Goal: Information Seeking & Learning: Find specific fact

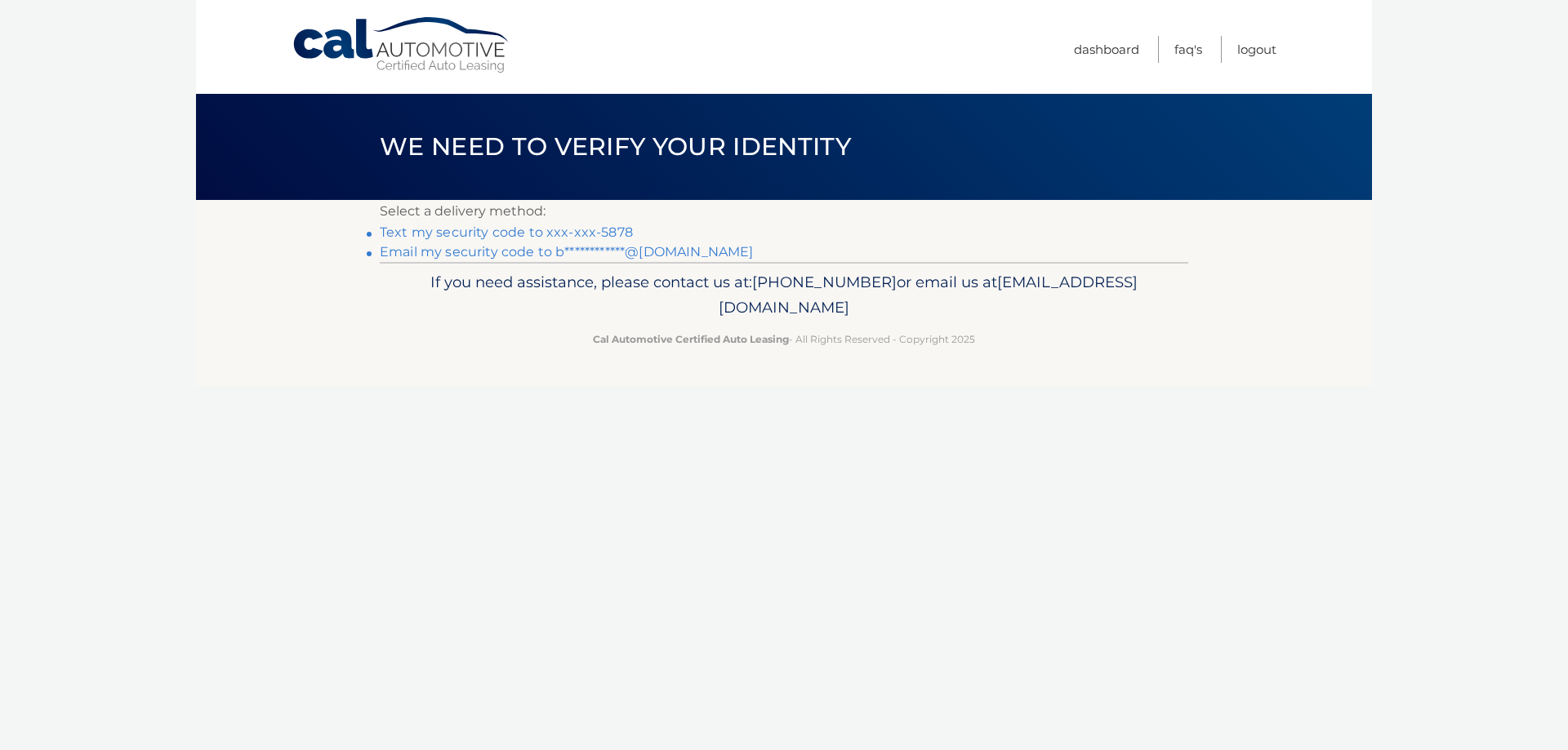
click at [595, 232] on link "Text my security code to xxx-xxx-5878" at bounding box center [506, 232] width 253 height 16
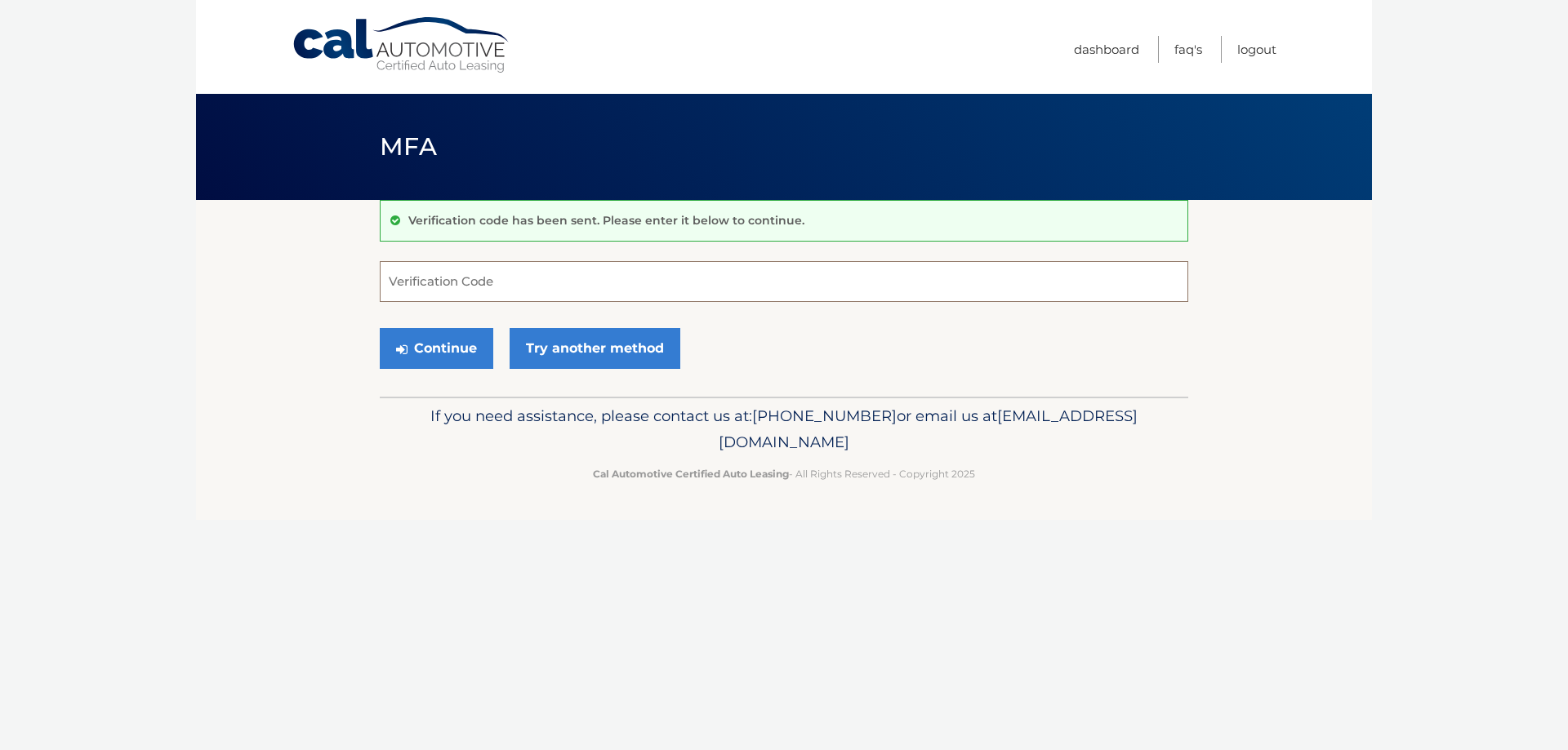
click at [533, 286] on input "Verification Code" at bounding box center [784, 282] width 809 height 41
click at [446, 302] on form "Verification Code Continue Try another method" at bounding box center [784, 319] width 809 height 116
click at [598, 329] on link "Try another method" at bounding box center [595, 349] width 171 height 41
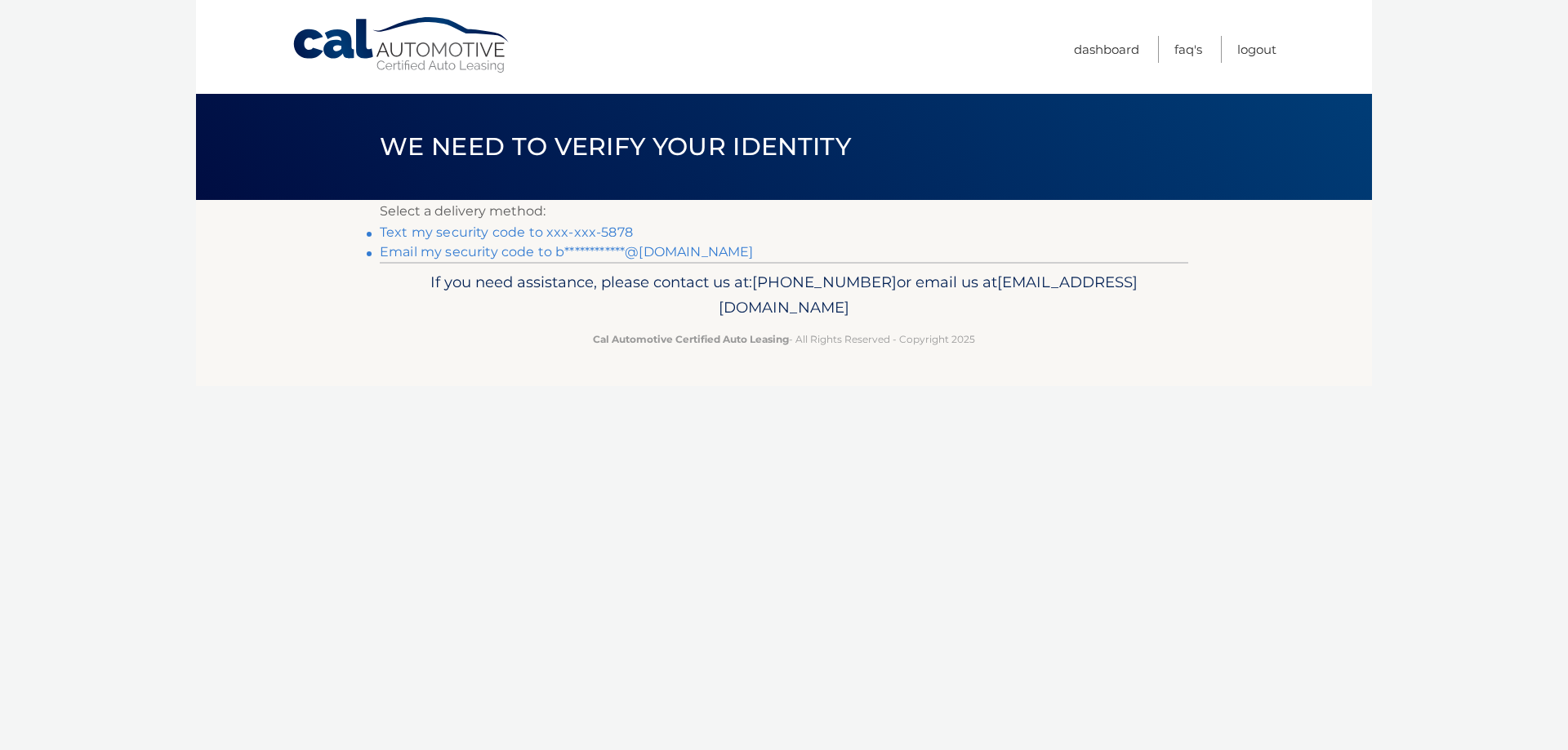
click at [564, 232] on link "Text my security code to xxx-xxx-5878" at bounding box center [506, 232] width 253 height 16
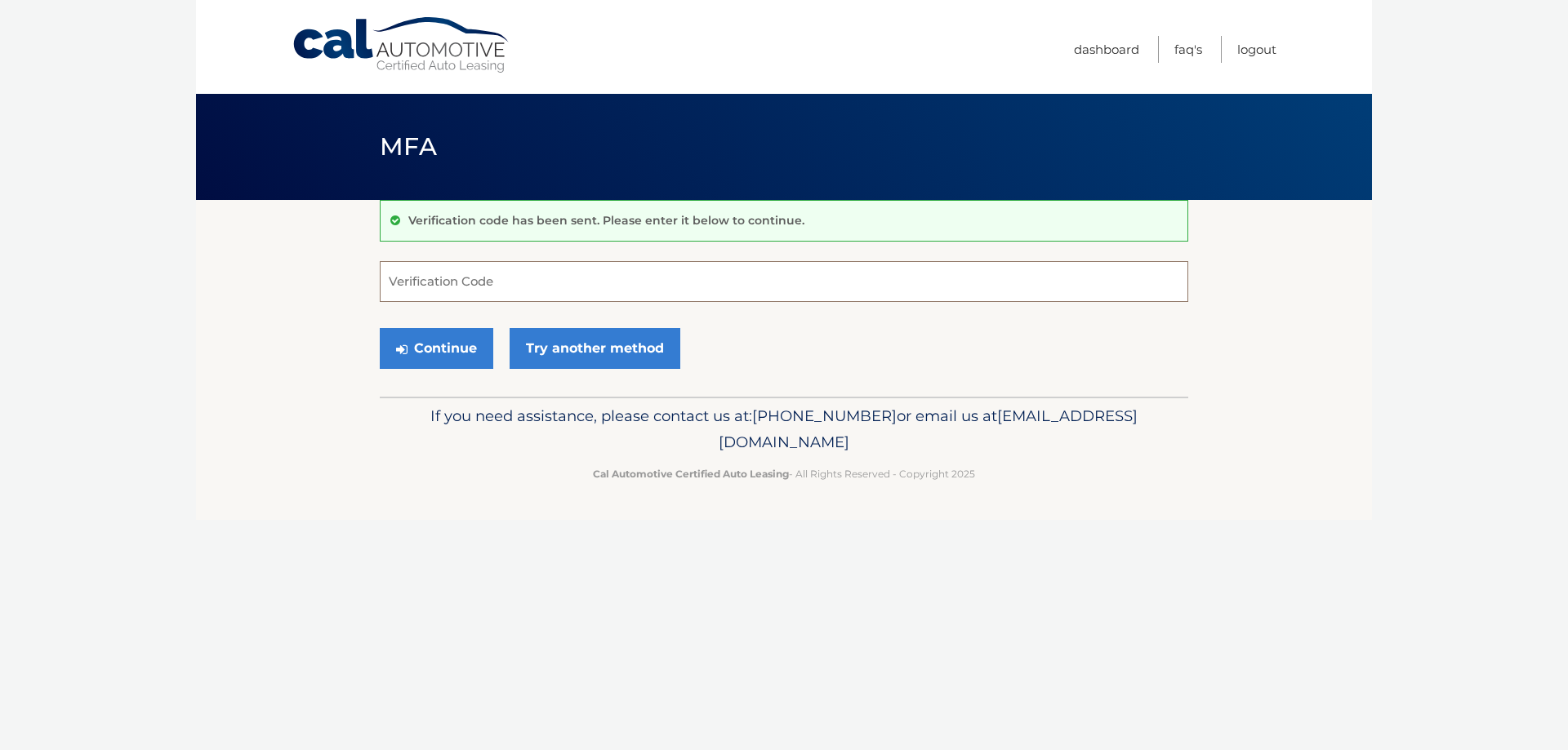
click at [547, 280] on input "Verification Code" at bounding box center [784, 282] width 809 height 41
click at [547, 279] on input "Verification Code" at bounding box center [784, 282] width 809 height 41
type input "853556"
click at [442, 349] on button "Continue" at bounding box center [437, 349] width 114 height 41
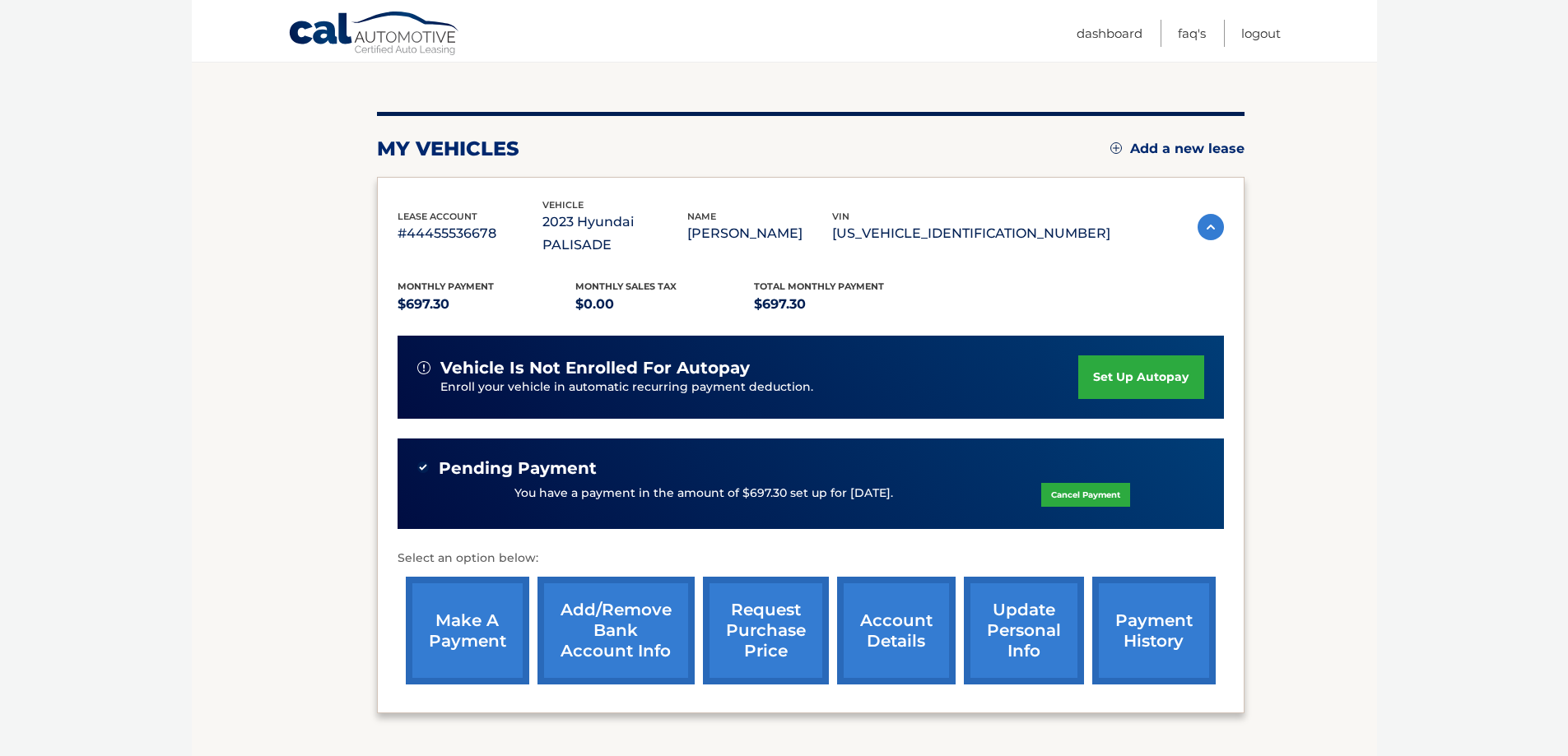
scroll to position [164, 0]
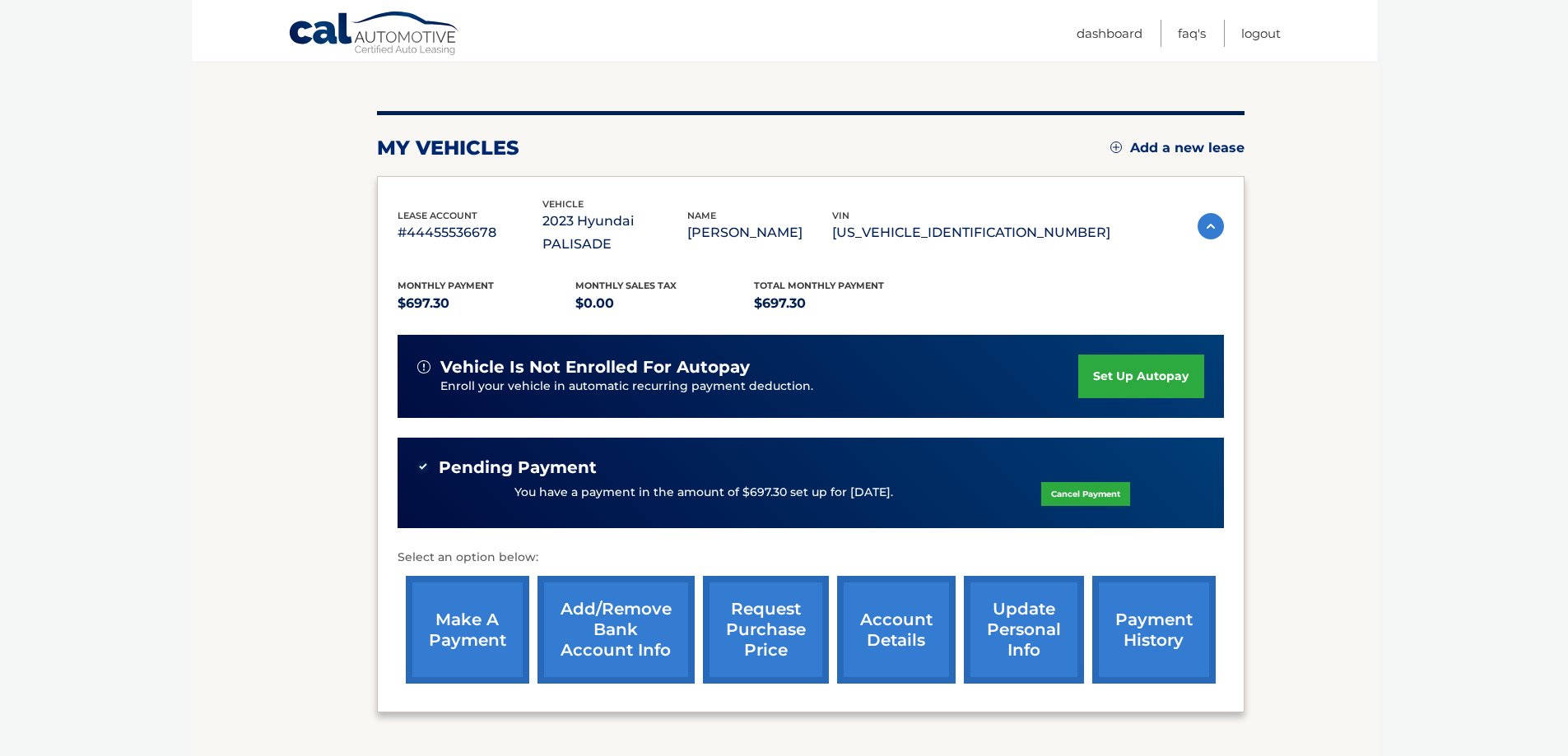
click at [752, 614] on link "request purchase price" at bounding box center [765, 630] width 126 height 108
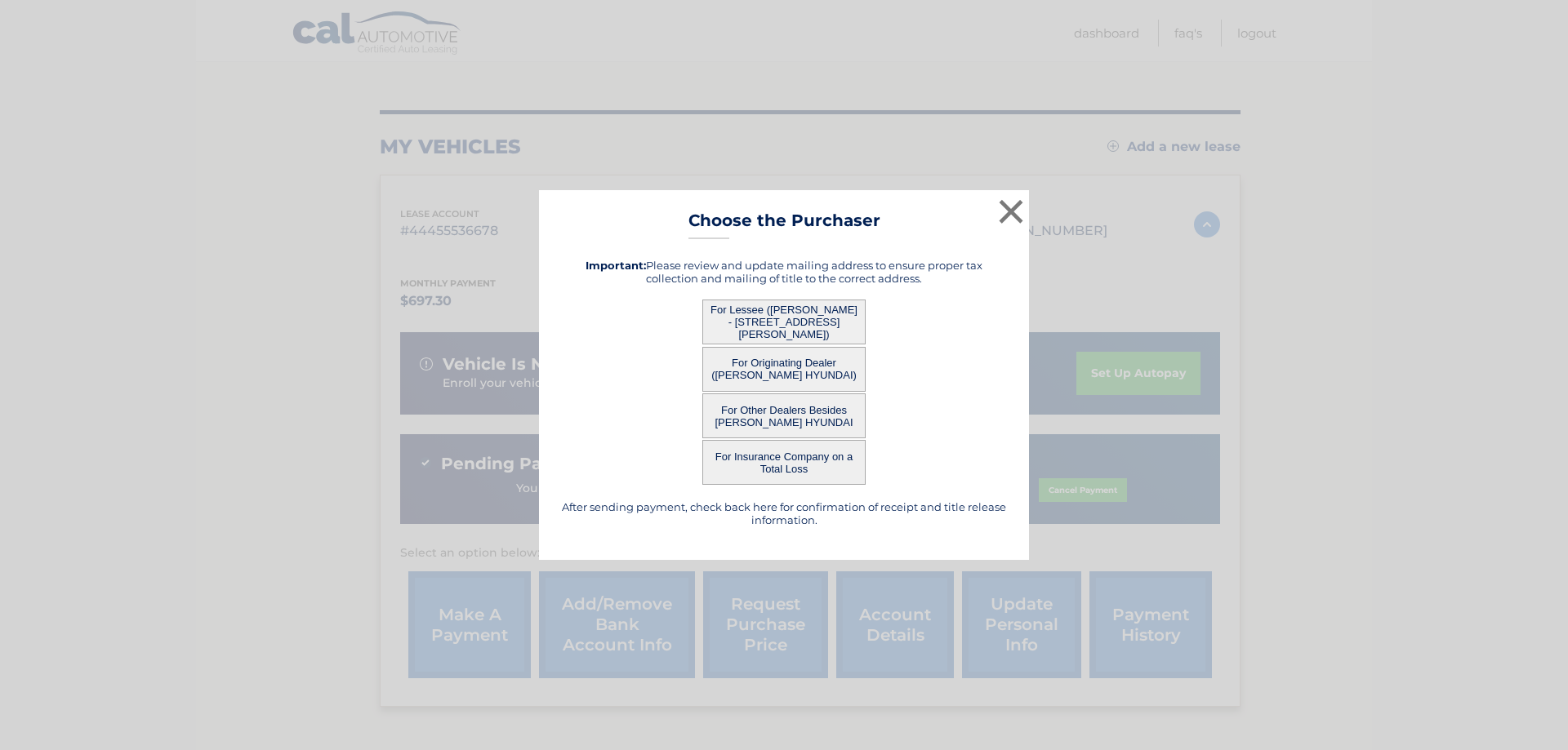
click at [776, 370] on button "For Originating Dealer ([PERSON_NAME] HYUNDAI)" at bounding box center [784, 370] width 163 height 45
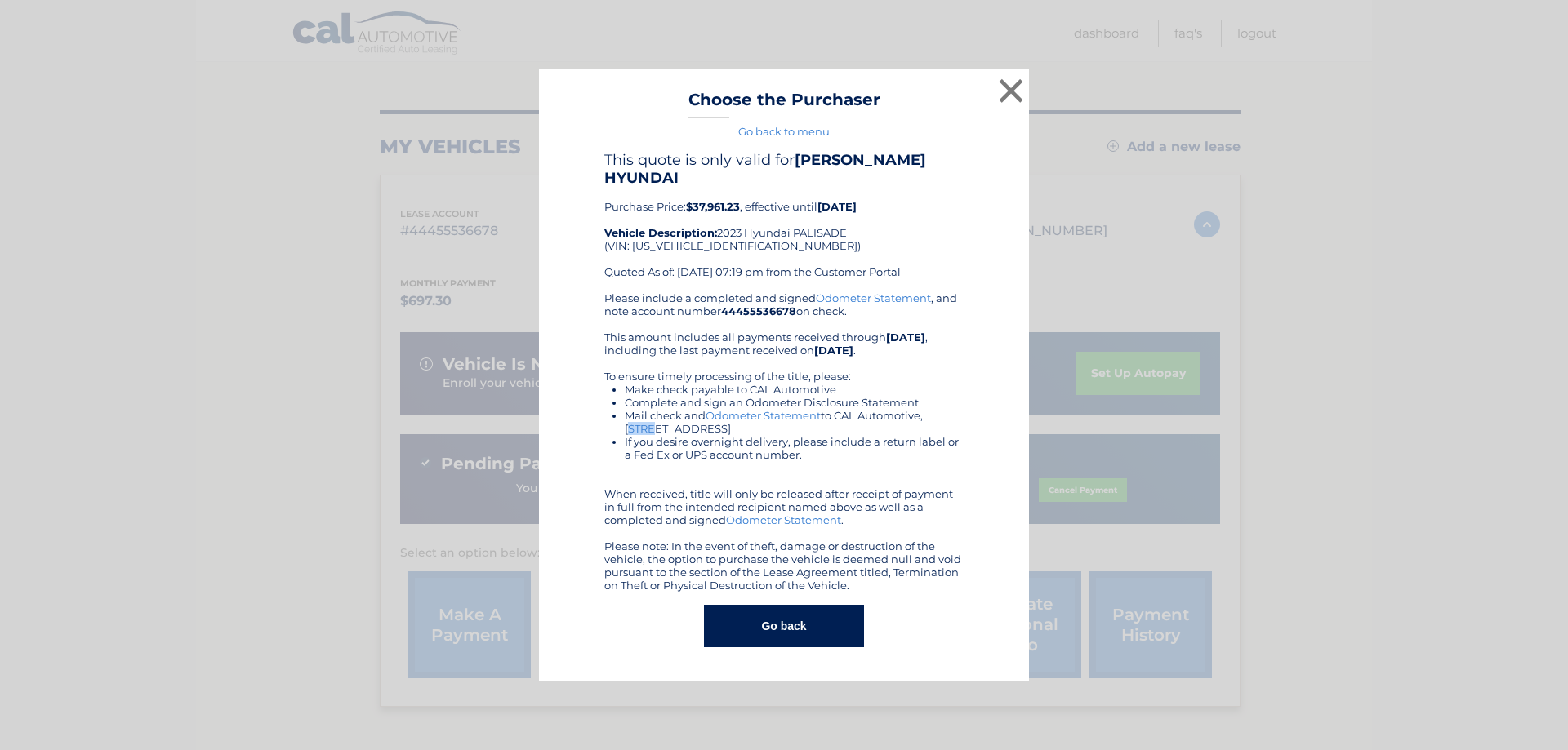
drag, startPoint x: 932, startPoint y: 407, endPoint x: 958, endPoint y: 408, distance: 26.0
click at [958, 409] on li "Mail check and Odometer Statement to CAL Automotive, [STREET_ADDRESS]" at bounding box center [794, 421] width 339 height 26
click at [941, 409] on li "Mail check and Odometer Statement to CAL Automotive, [STREET_ADDRESS]" at bounding box center [794, 421] width 339 height 26
click at [937, 409] on li "Mail check and Odometer Statement to CAL Automotive, [STREET_ADDRESS]" at bounding box center [794, 421] width 339 height 26
click at [954, 436] on li "If you desire overnight delivery, please include a return label or a Fed Ex or …" at bounding box center [794, 448] width 339 height 26
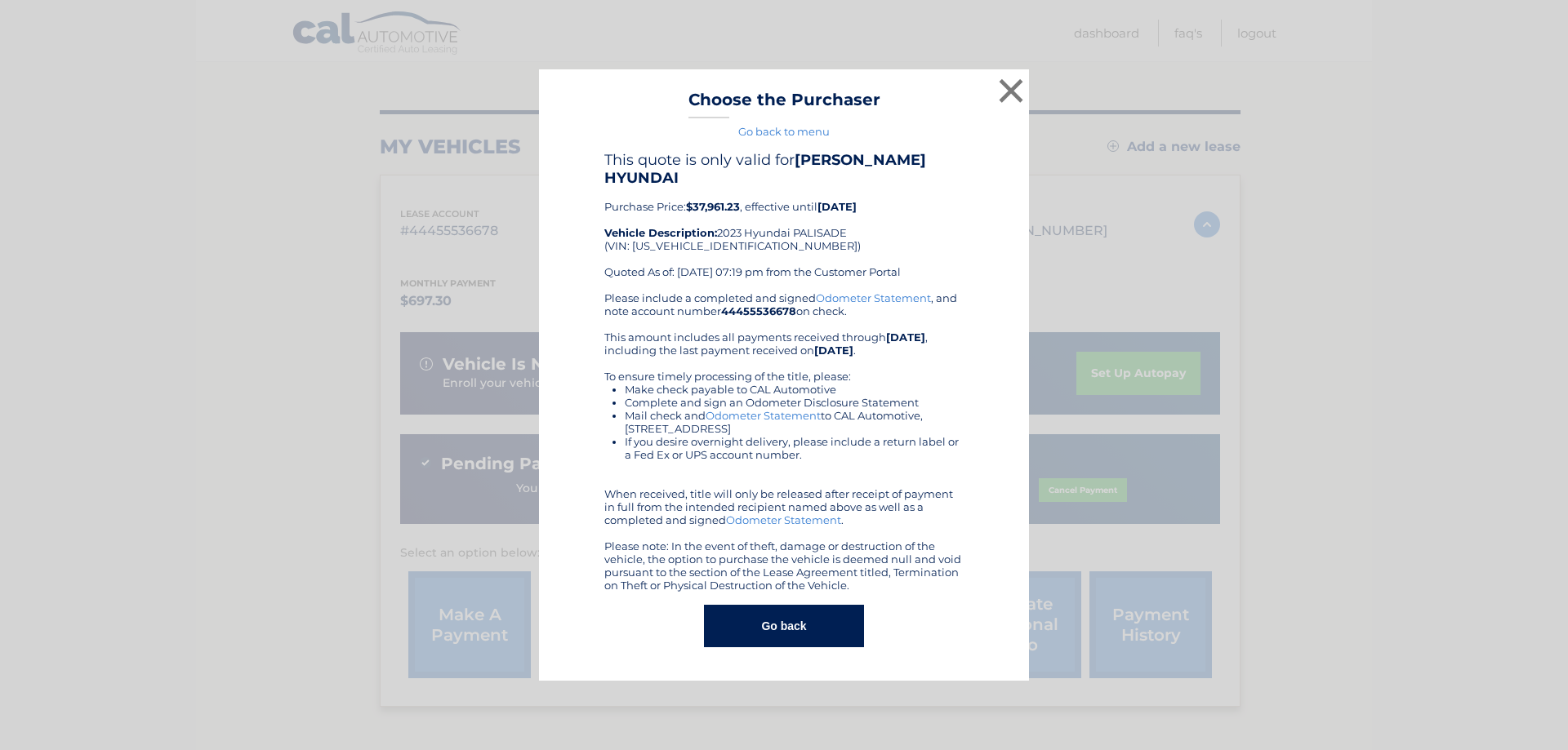
drag, startPoint x: 932, startPoint y: 406, endPoint x: 832, endPoint y: 421, distance: 101.1
click at [832, 421] on li "Mail check and Odometer Statement to CAL Automotive, [STREET_ADDRESS]" at bounding box center [794, 421] width 339 height 26
copy li "[STREET_ADDRESS]"
drag, startPoint x: 769, startPoint y: 625, endPoint x: 843, endPoint y: 562, distance: 97.2
click at [772, 628] on button "Go back" at bounding box center [784, 626] width 159 height 43
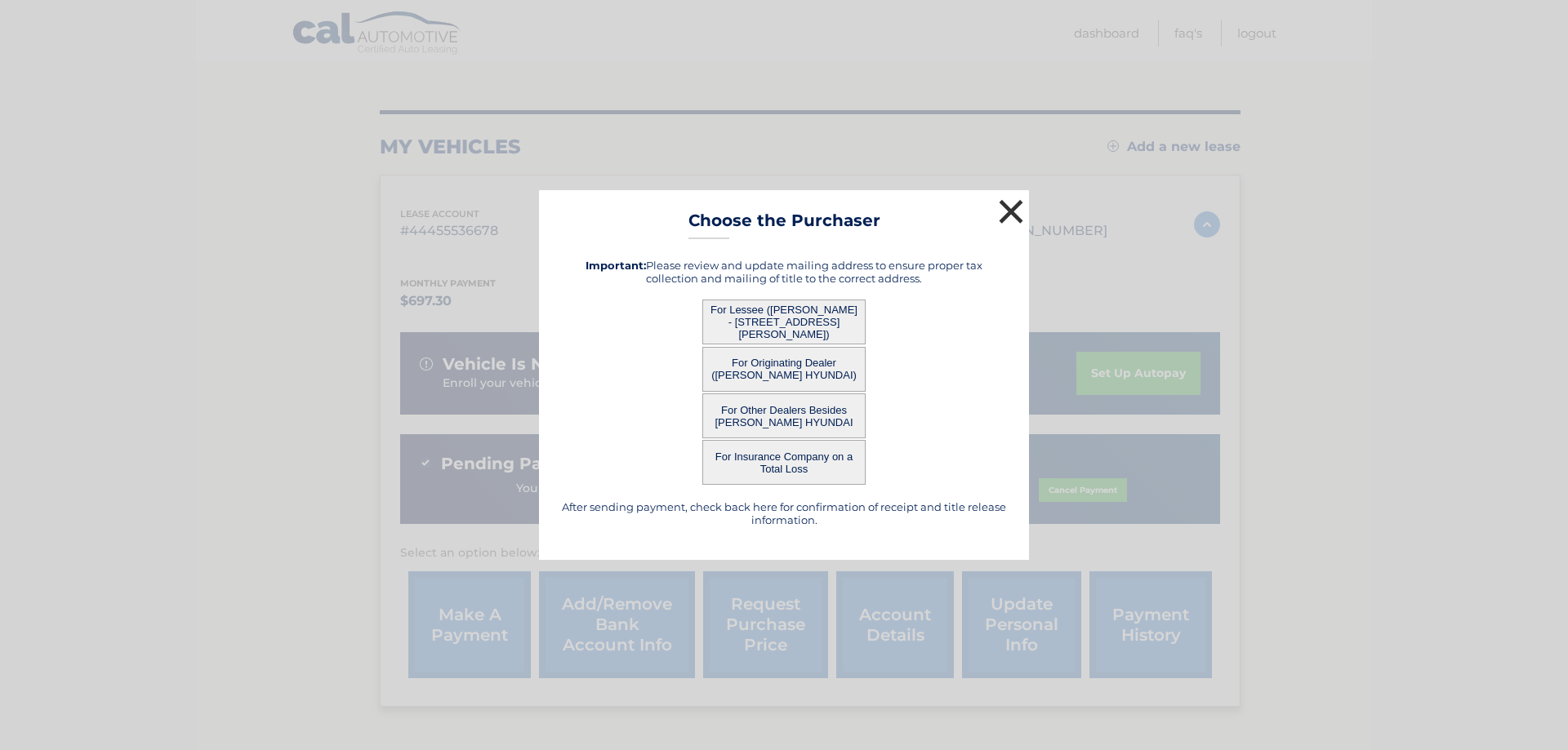
drag, startPoint x: 1015, startPoint y: 207, endPoint x: 1007, endPoint y: 183, distance: 25.3
click at [1017, 210] on button "×" at bounding box center [1010, 211] width 33 height 33
